Goal: Transaction & Acquisition: Purchase product/service

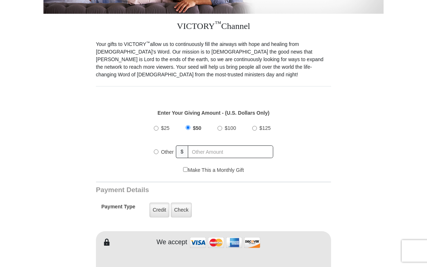
scroll to position [188, 0]
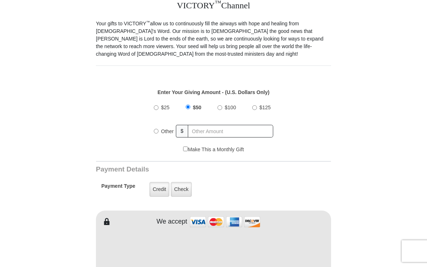
click at [226, 108] on span "$100" at bounding box center [229, 107] width 11 height 6
click at [222, 108] on input "$100" at bounding box center [219, 107] width 5 height 5
radio input "true"
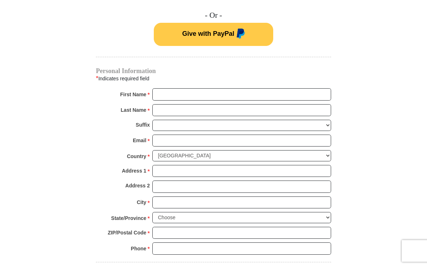
scroll to position [478, 0]
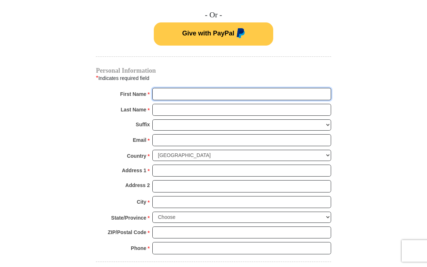
click at [194, 94] on input "First Name *" at bounding box center [241, 94] width 179 height 12
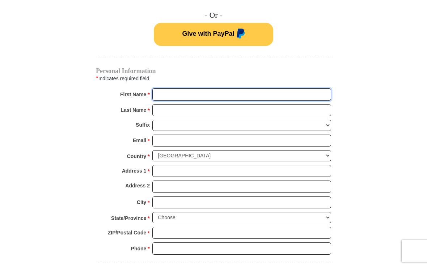
type input "[PERSON_NAME]"
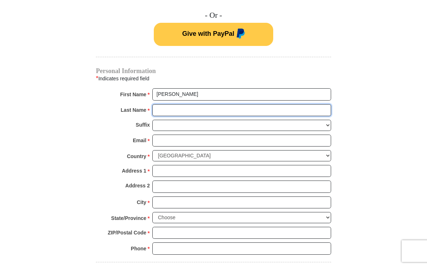
click at [197, 108] on input "Last Name *" at bounding box center [241, 110] width 179 height 12
type input "[PERSON_NAME]"
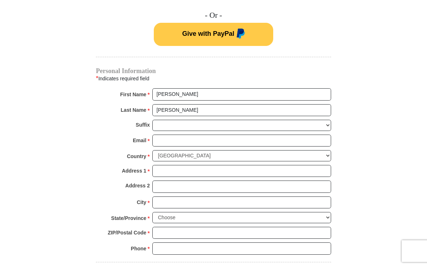
scroll to position [478, 0]
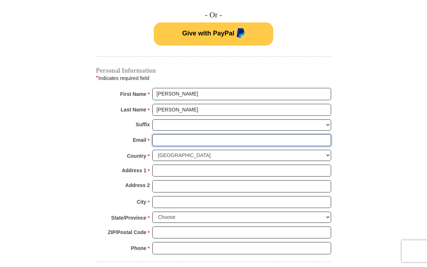
click at [200, 141] on input "Email *" at bounding box center [241, 140] width 179 height 12
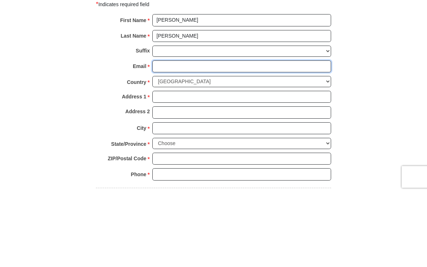
type input "[EMAIL_ADDRESS][DOMAIN_NAME]"
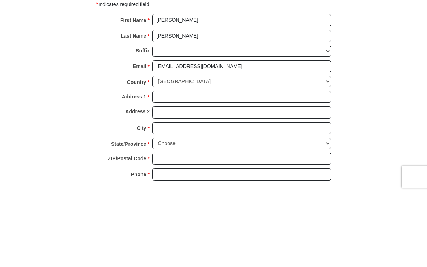
scroll to position [552, 0]
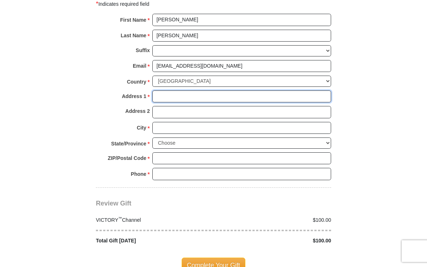
click at [184, 93] on input "Address 1 *" at bounding box center [241, 96] width 179 height 12
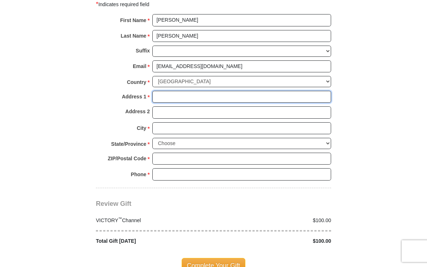
type input "[STREET_ADDRESS][PERSON_NAME]"
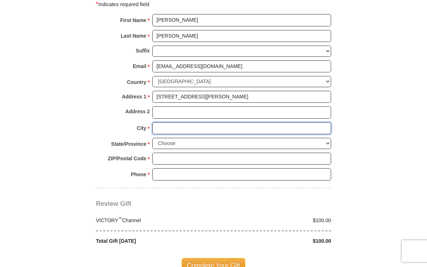
type input "Las Cruces"
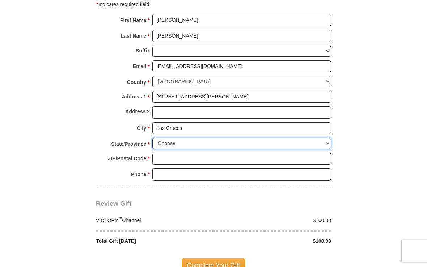
select select "NM"
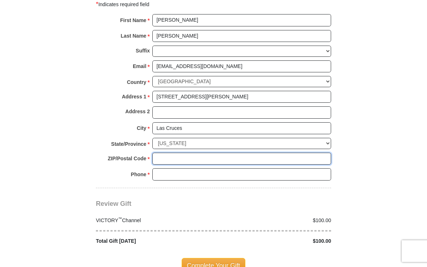
type input "88007"
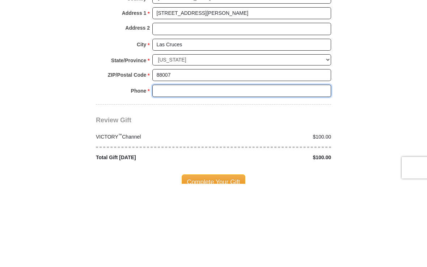
type input "5756446458"
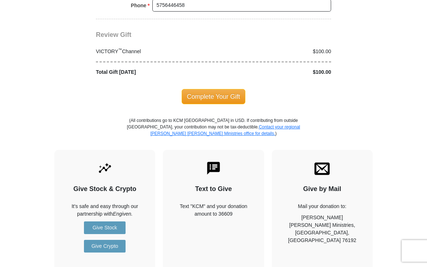
scroll to position [718, 0]
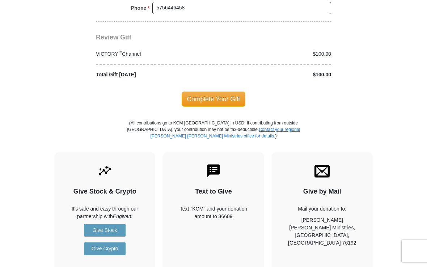
click at [224, 94] on span "Complete Your Gift" at bounding box center [213, 98] width 64 height 15
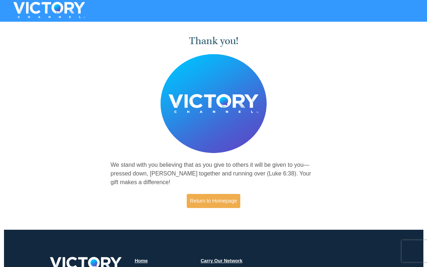
click at [221, 200] on link "Return to Homepage" at bounding box center [214, 201] width 54 height 14
